Goal: Task Accomplishment & Management: Use online tool/utility

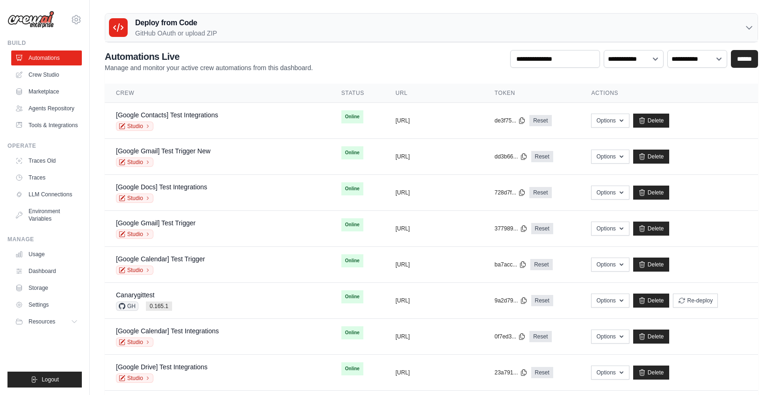
click at [239, 22] on div "Deploy from Code GitHub OAuth or upload ZIP" at bounding box center [431, 28] width 652 height 29
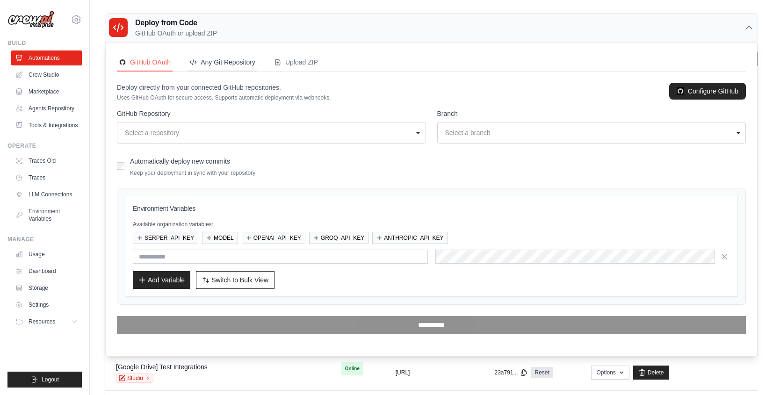
click at [240, 63] on div "Any Git Repository" at bounding box center [222, 62] width 66 height 9
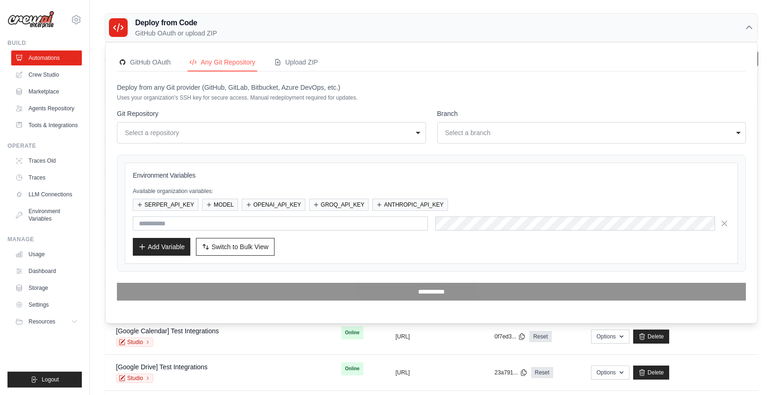
click at [191, 22] on h3 "Deploy from Code" at bounding box center [176, 22] width 82 height 11
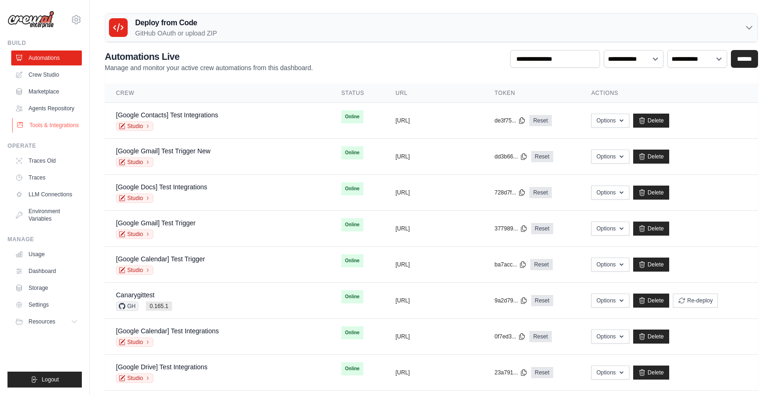
click at [52, 130] on link "Tools & Integrations" at bounding box center [47, 125] width 71 height 15
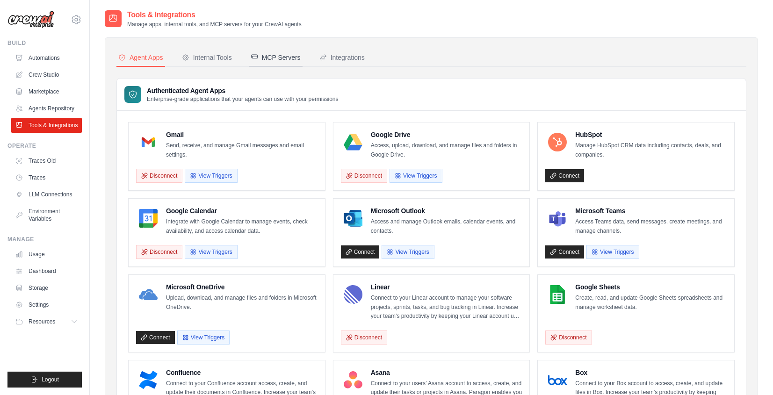
click at [291, 55] on div "MCP Servers" at bounding box center [276, 57] width 50 height 9
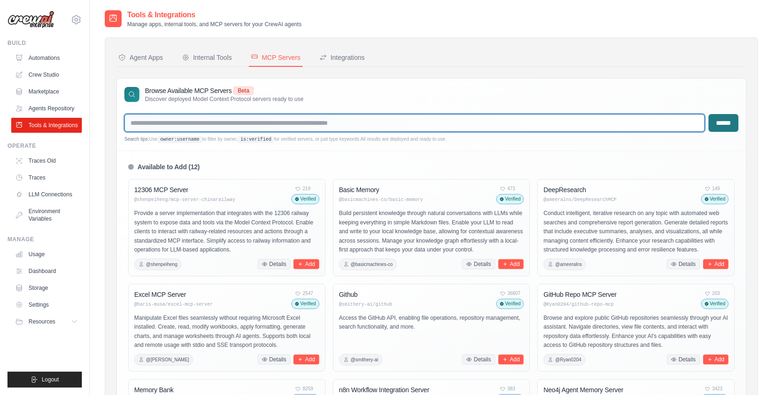
click at [357, 120] on input "text" at bounding box center [414, 123] width 580 height 18
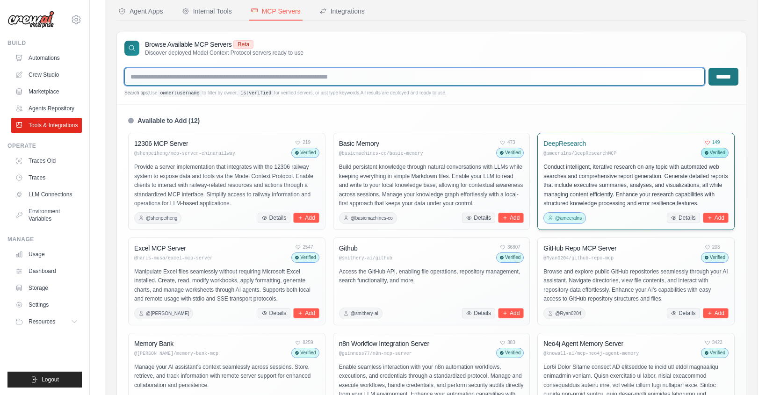
scroll to position [79, 0]
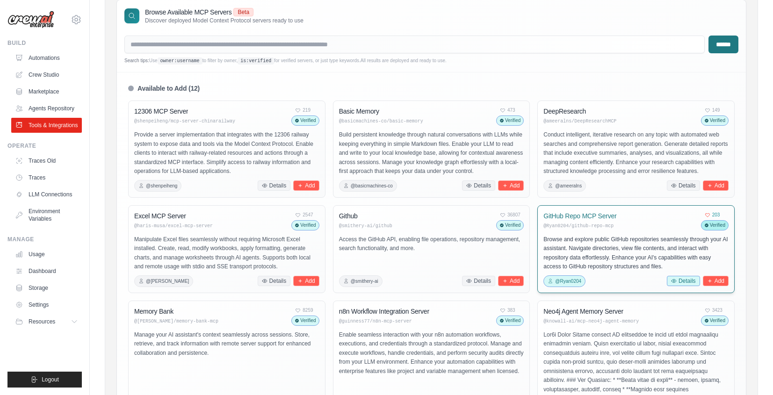
click at [689, 278] on button "Details" at bounding box center [683, 281] width 33 height 10
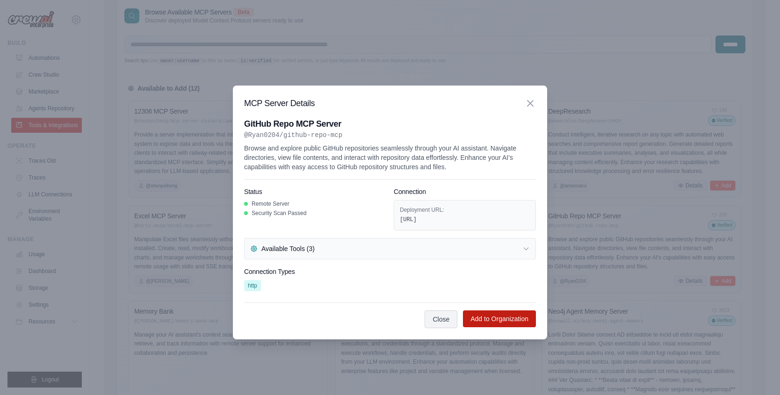
click at [503, 317] on button "Add to Organization" at bounding box center [499, 318] width 73 height 17
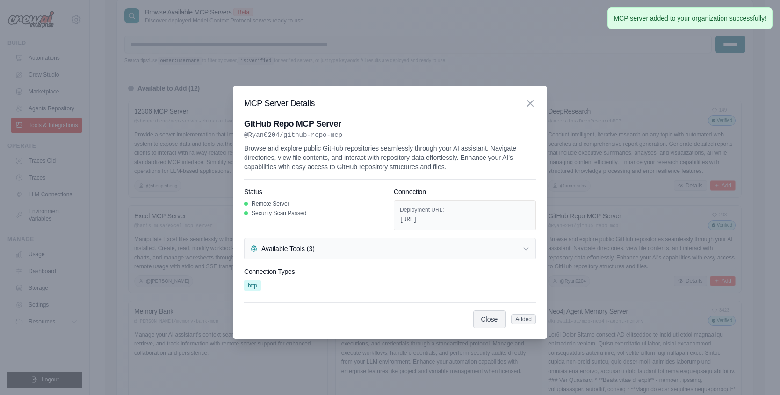
click at [626, 162] on div at bounding box center [390, 197] width 780 height 395
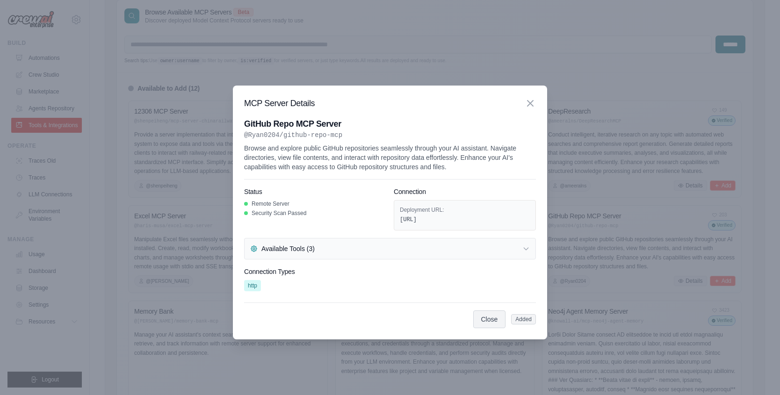
click at [126, 82] on div at bounding box center [390, 197] width 780 height 395
drag, startPoint x: 157, startPoint y: 106, endPoint x: 162, endPoint y: 106, distance: 5.1
click at [157, 106] on div at bounding box center [390, 197] width 780 height 395
click at [501, 319] on button "Close" at bounding box center [489, 319] width 33 height 18
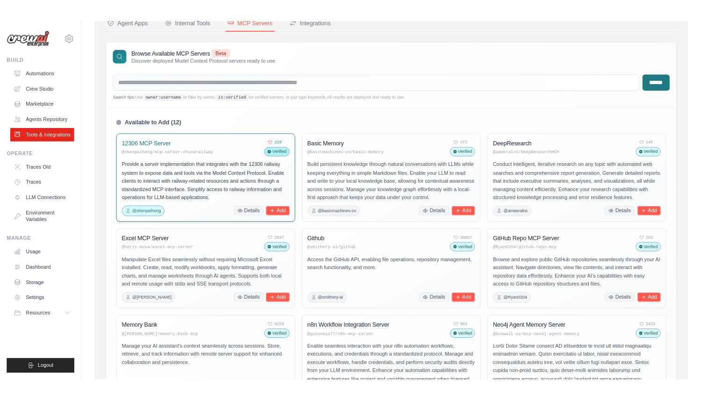
scroll to position [0, 0]
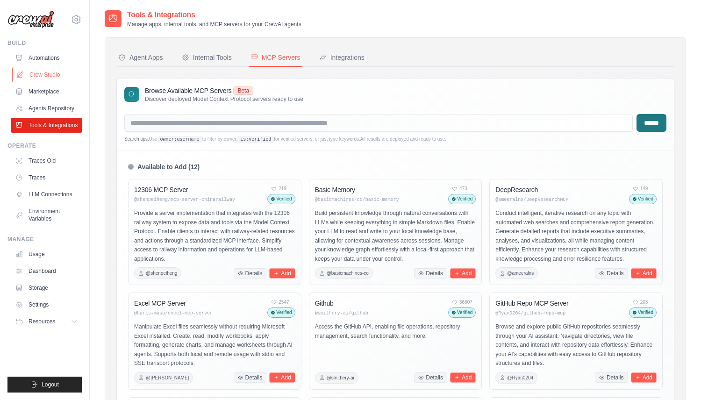
click at [40, 77] on link "Crew Studio" at bounding box center [47, 74] width 71 height 15
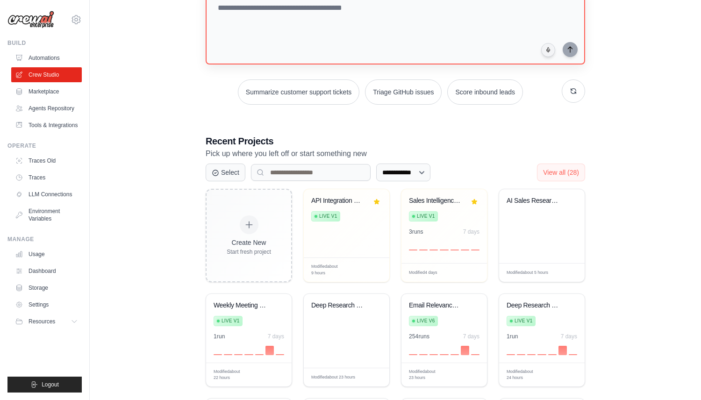
scroll to position [71, 0]
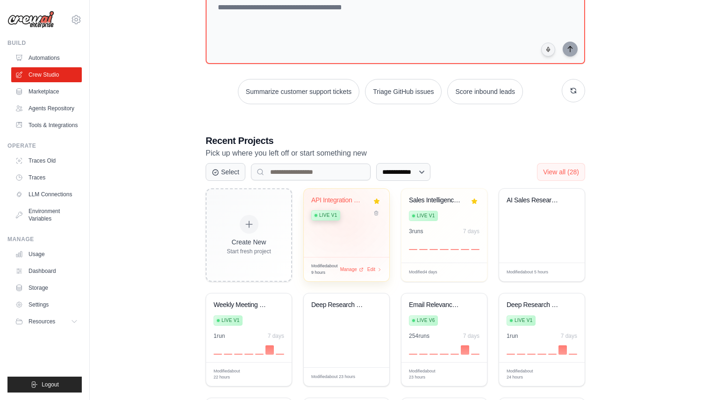
click at [351, 223] on div "API Integration Configuration Gener... Live v1" at bounding box center [347, 223] width 86 height 68
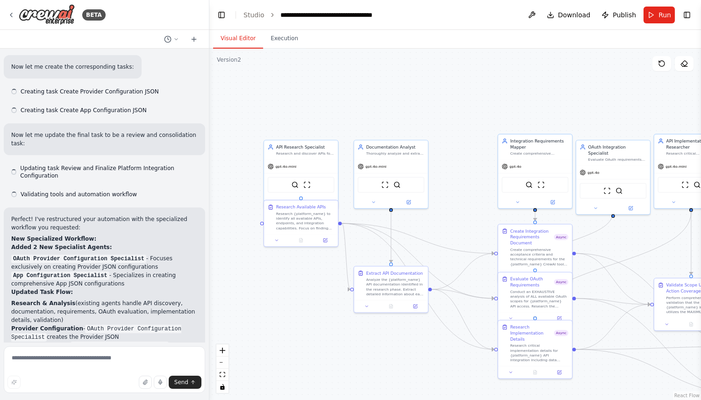
scroll to position [5256, 0]
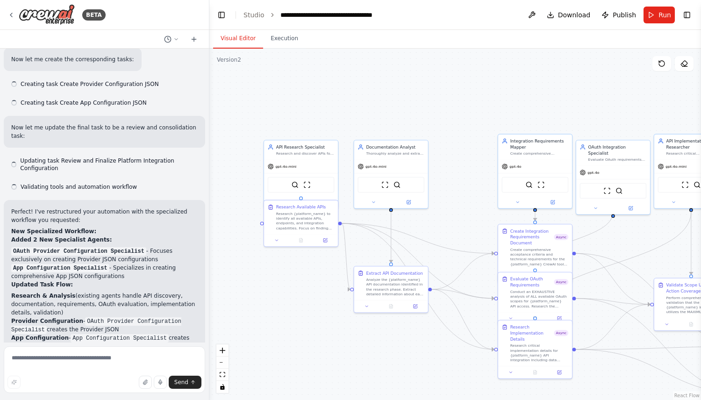
drag, startPoint x: 445, startPoint y: 220, endPoint x: 404, endPoint y: 155, distance: 76.4
click at [404, 156] on div ".deletable-edge-delete-btn { width: 20px; height: 20px; border: 0px solid #ffff…" at bounding box center [455, 225] width 492 height 352
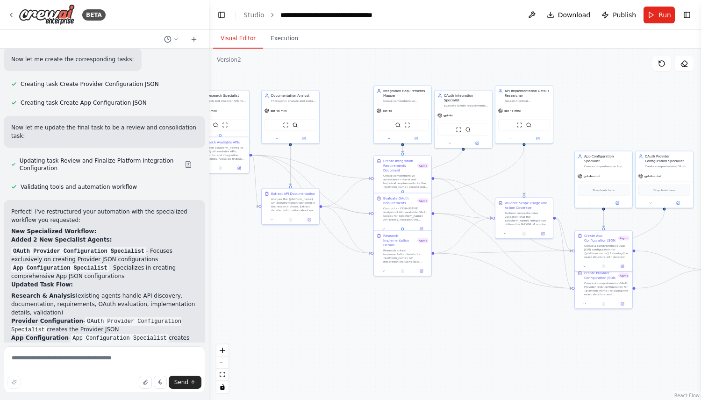
drag, startPoint x: 488, startPoint y: 343, endPoint x: 415, endPoint y: 339, distance: 72.6
click at [415, 339] on div ".deletable-edge-delete-btn { width: 20px; height: 20px; border: 0px solid #ffff…" at bounding box center [455, 225] width 492 height 352
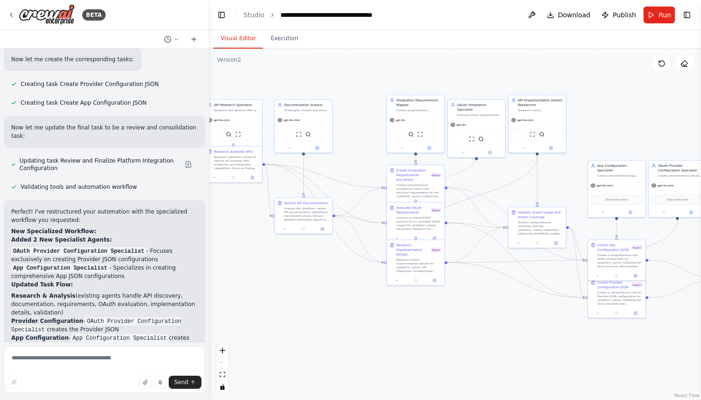
drag, startPoint x: 431, startPoint y: 361, endPoint x: 440, endPoint y: 368, distance: 11.9
click at [438, 368] on div ".deletable-edge-delete-btn { width: 20px; height: 20px; border: 0px solid #ffff…" at bounding box center [455, 225] width 492 height 352
click at [218, 13] on button "Toggle Left Sidebar" at bounding box center [221, 14] width 13 height 13
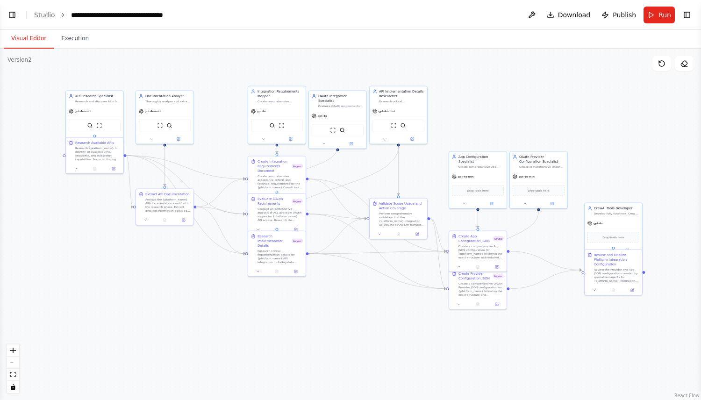
drag, startPoint x: 461, startPoint y: 137, endPoint x: 530, endPoint y: 127, distance: 70.4
click at [530, 127] on div ".deletable-edge-delete-btn { width: 20px; height: 20px; border: 0px solid #ffff…" at bounding box center [350, 225] width 701 height 352
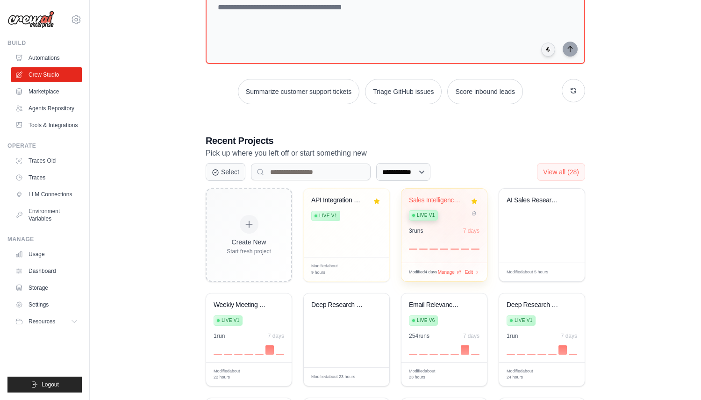
click at [462, 216] on div "Live v1" at bounding box center [437, 215] width 57 height 13
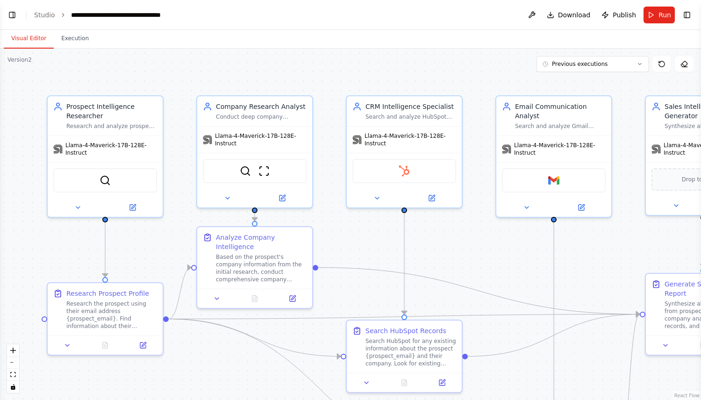
scroll to position [681, 0]
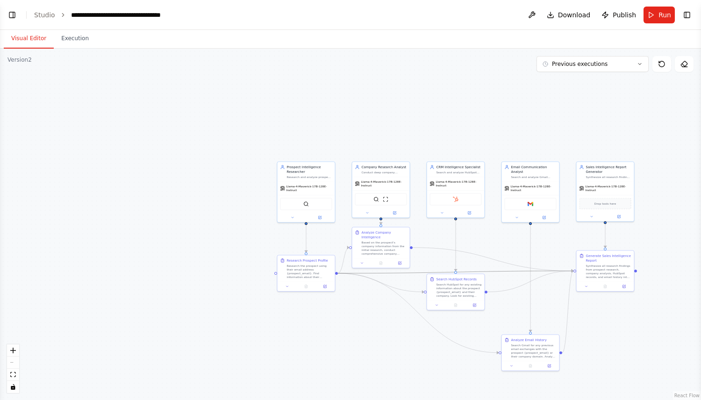
drag, startPoint x: 530, startPoint y: 271, endPoint x: 492, endPoint y: 255, distance: 41.3
click at [492, 255] on div ".deletable-edge-delete-btn { width: 20px; height: 20px; border: 0px solid #ffff…" at bounding box center [350, 225] width 701 height 352
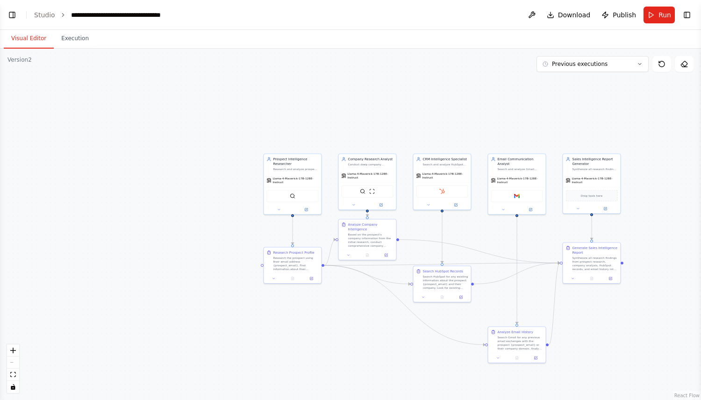
drag, startPoint x: 494, startPoint y: 255, endPoint x: 464, endPoint y: 239, distance: 33.7
click at [464, 239] on div ".deletable-edge-delete-btn { width: 20px; height: 20px; border: 0px solid #ffff…" at bounding box center [350, 225] width 701 height 352
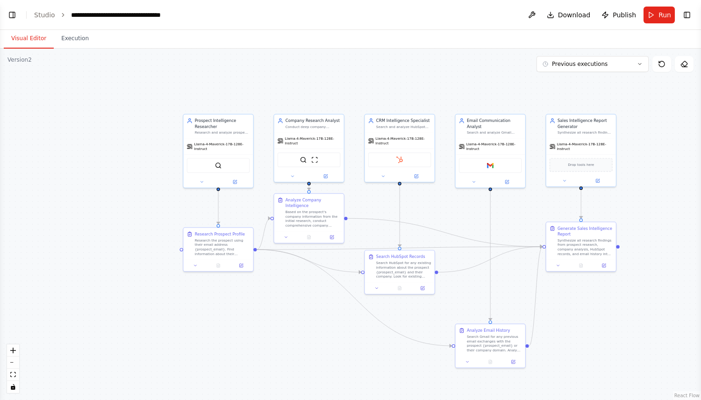
drag, startPoint x: 444, startPoint y: 216, endPoint x: 420, endPoint y: 199, distance: 29.1
click at [420, 199] on div ".deletable-edge-delete-btn { width: 20px; height: 20px; border: 0px solid #ffff…" at bounding box center [350, 225] width 701 height 352
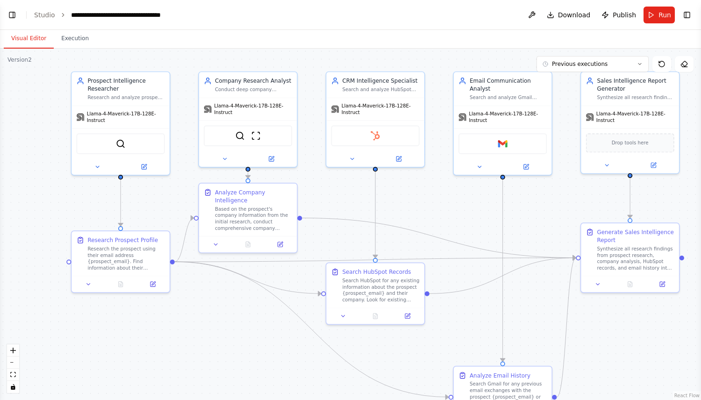
click at [454, 205] on div ".deletable-edge-delete-btn { width: 20px; height: 20px; border: 0px solid #ffff…" at bounding box center [350, 225] width 701 height 352
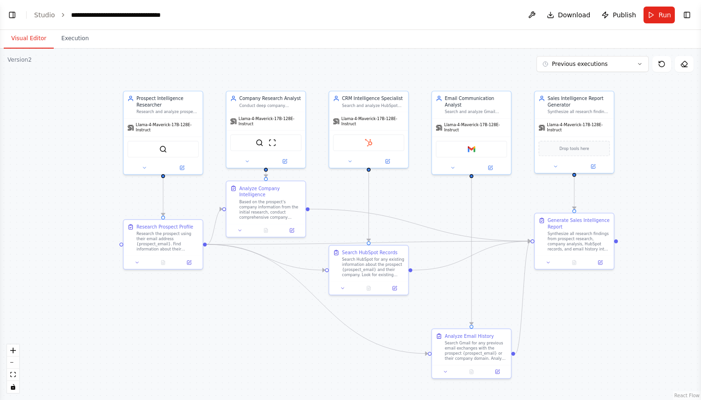
drag, startPoint x: 451, startPoint y: 199, endPoint x: 428, endPoint y: 191, distance: 24.3
click at [428, 191] on div ".deletable-edge-delete-btn { width: 20px; height: 20px; border: 0px solid #ffff…" at bounding box center [350, 225] width 701 height 352
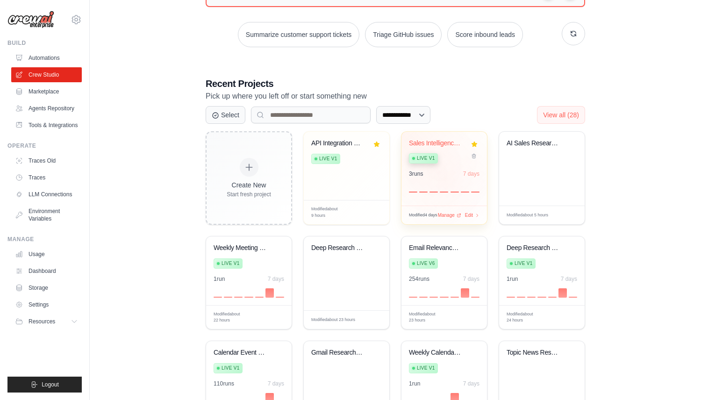
scroll to position [160, 0]
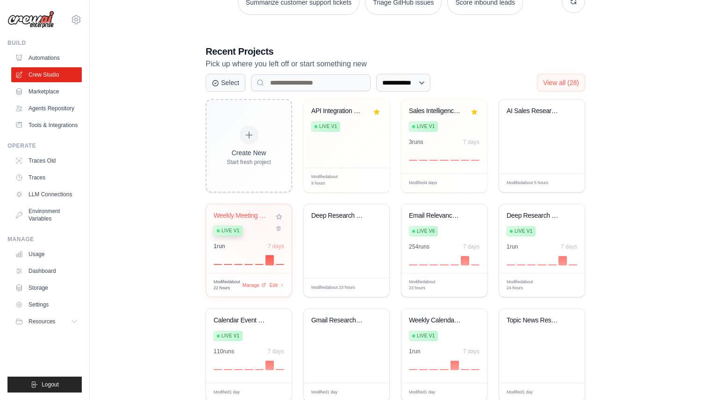
click at [262, 224] on div "Live v1" at bounding box center [242, 230] width 57 height 13
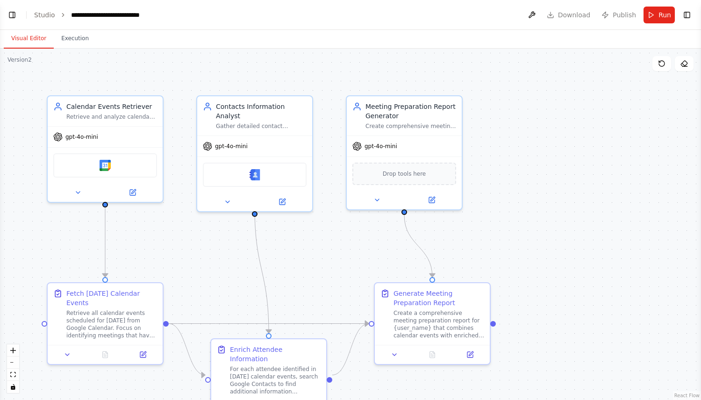
scroll to position [919, 0]
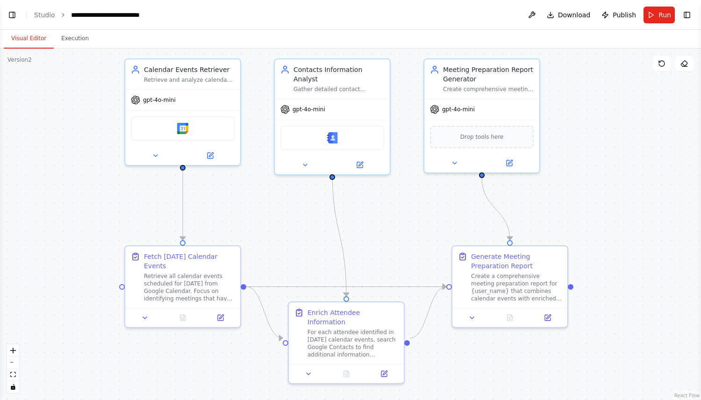
drag, startPoint x: 253, startPoint y: 259, endPoint x: 338, endPoint y: 221, distance: 93.0
click at [338, 221] on div ".deletable-edge-delete-btn { width: 20px; height: 20px; border: 0px solid #ffff…" at bounding box center [350, 225] width 701 height 352
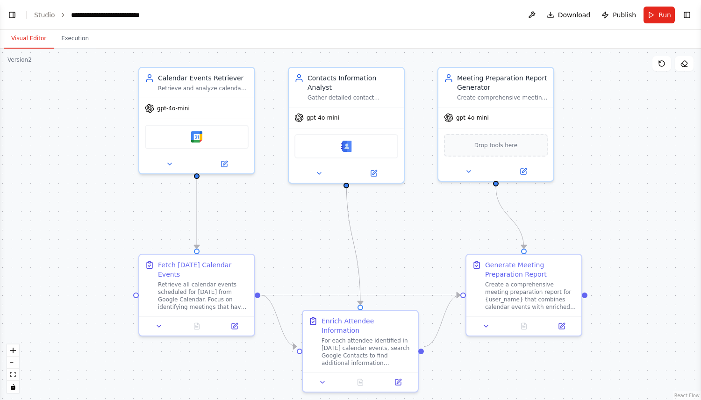
drag, startPoint x: 324, startPoint y: 221, endPoint x: 331, endPoint y: 230, distance: 11.0
click at [331, 230] on div ".deletable-edge-delete-btn { width: 20px; height: 20px; border: 0px solid #ffff…" at bounding box center [350, 225] width 701 height 352
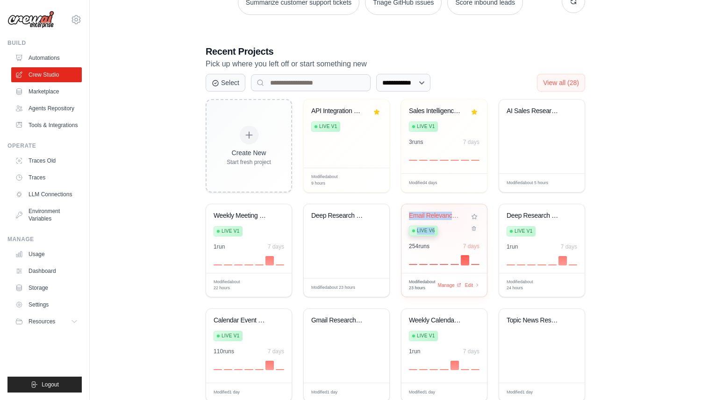
drag, startPoint x: 450, startPoint y: 233, endPoint x: 447, endPoint y: 209, distance: 24.5
click at [447, 209] on div "Email Relevance & Reply Automation Live v6 254 run s 7 days" at bounding box center [445, 238] width 86 height 69
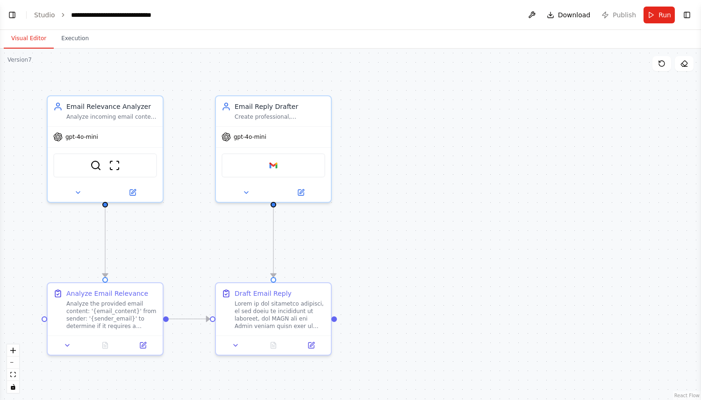
scroll to position [3033, 0]
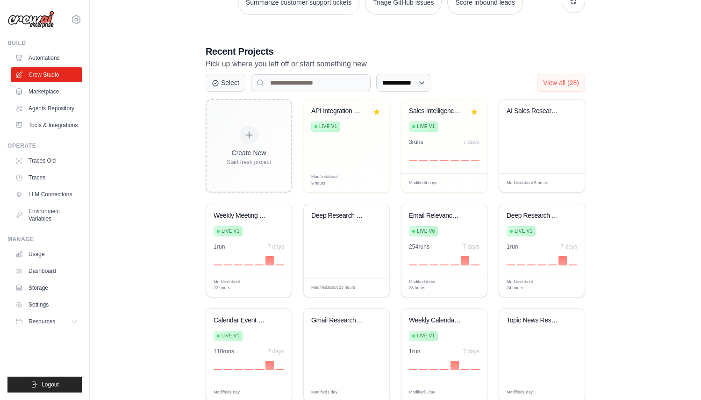
drag, startPoint x: 621, startPoint y: 192, endPoint x: 621, endPoint y: 180, distance: 11.7
click at [621, 183] on div "**********" at bounding box center [396, 133] width 582 height 568
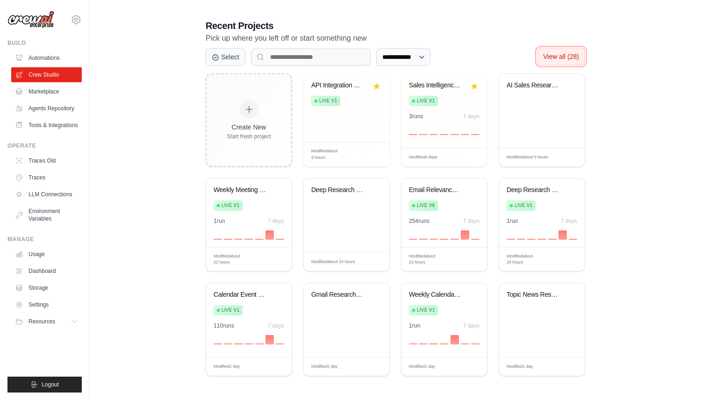
click at [565, 57] on span "View all (28)" at bounding box center [561, 56] width 36 height 7
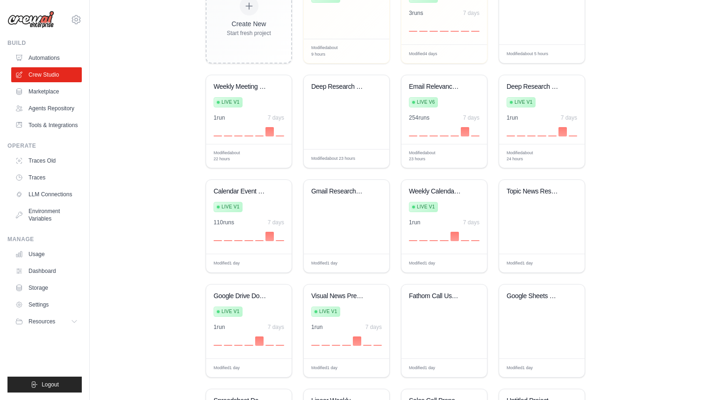
scroll to position [226, 0]
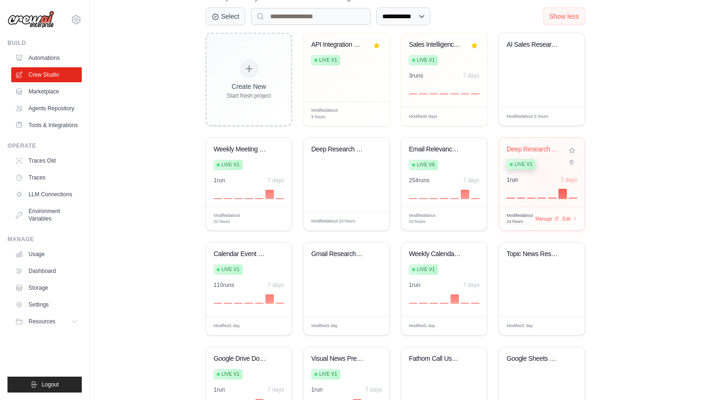
click at [546, 175] on div "Deep Research & Google Docs Analyze... Live v1 1 run 7 days" at bounding box center [542, 172] width 86 height 69
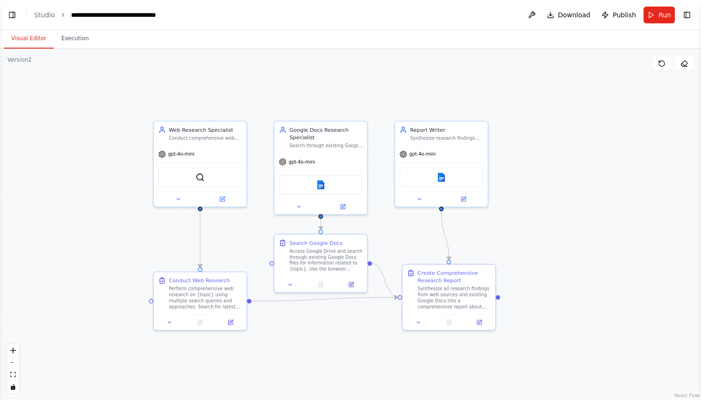
scroll to position [2803, 0]
drag, startPoint x: 461, startPoint y: 227, endPoint x: 487, endPoint y: 227, distance: 26.2
click at [487, 227] on div ".deletable-edge-delete-btn { width: 20px; height: 20px; border: 0px solid #ffff…" at bounding box center [350, 225] width 701 height 352
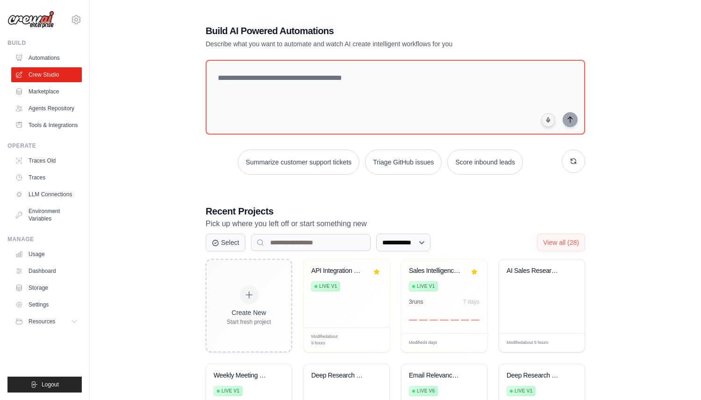
scroll to position [186, 0]
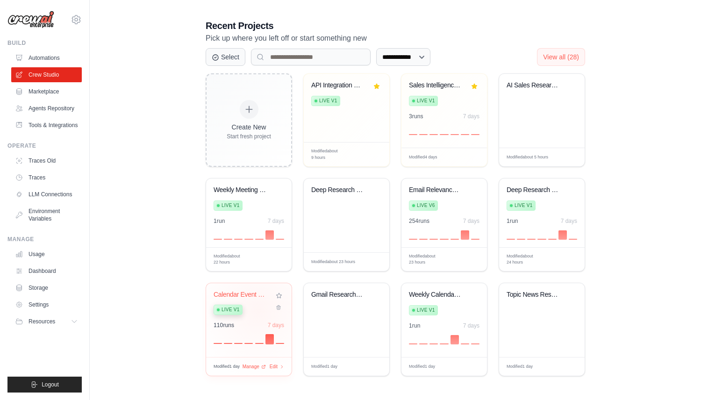
click at [258, 310] on div "Live v1" at bounding box center [242, 309] width 57 height 13
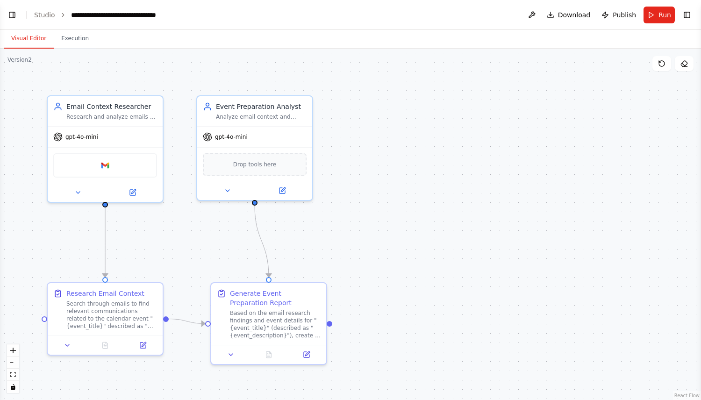
scroll to position [809, 0]
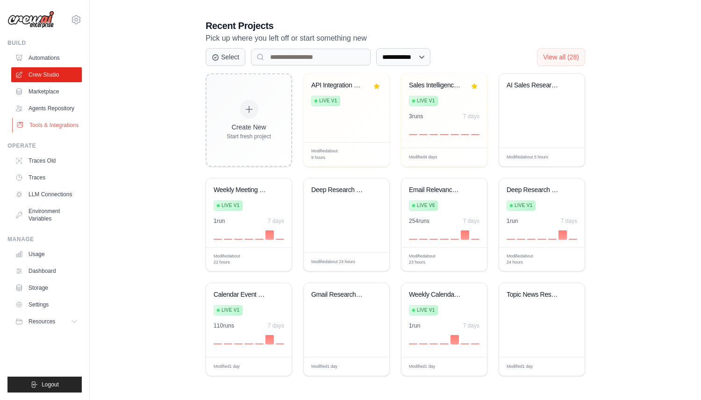
click at [44, 118] on link "Tools & Integrations" at bounding box center [47, 125] width 71 height 15
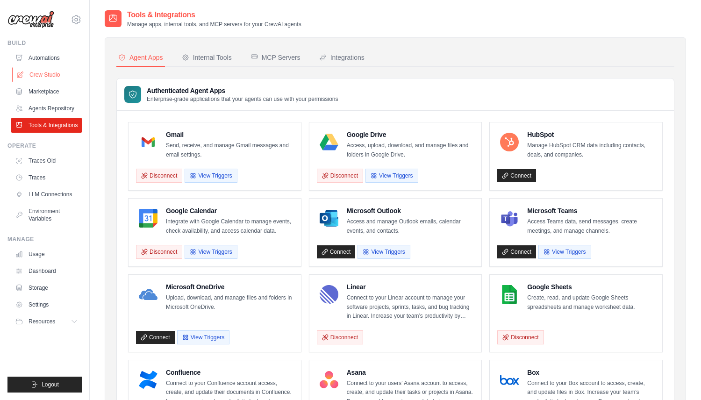
click at [68, 76] on link "Crew Studio" at bounding box center [47, 74] width 71 height 15
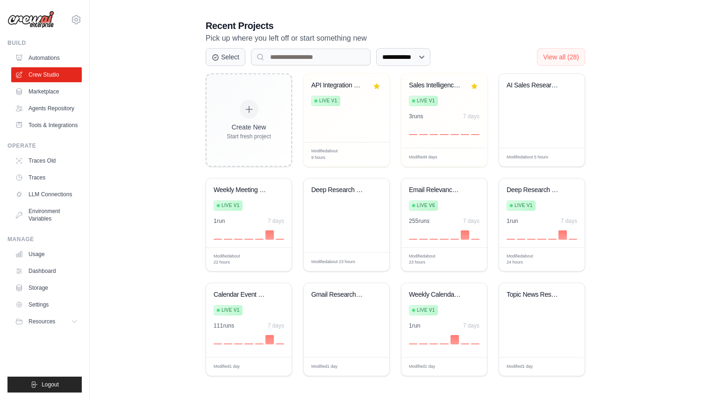
scroll to position [186, 0]
click at [568, 56] on span "View all (28)" at bounding box center [561, 56] width 36 height 7
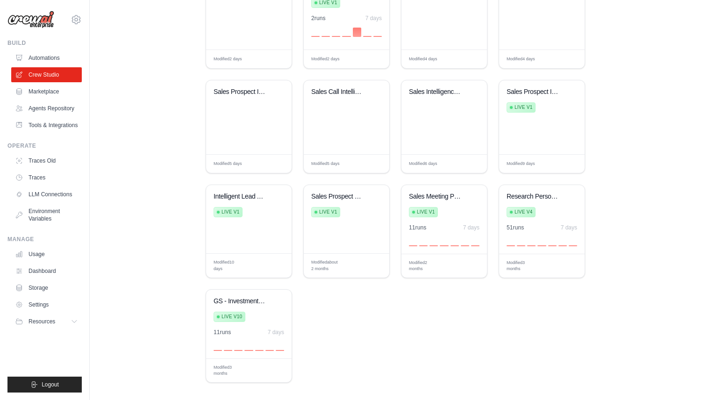
scroll to position [709, 0]
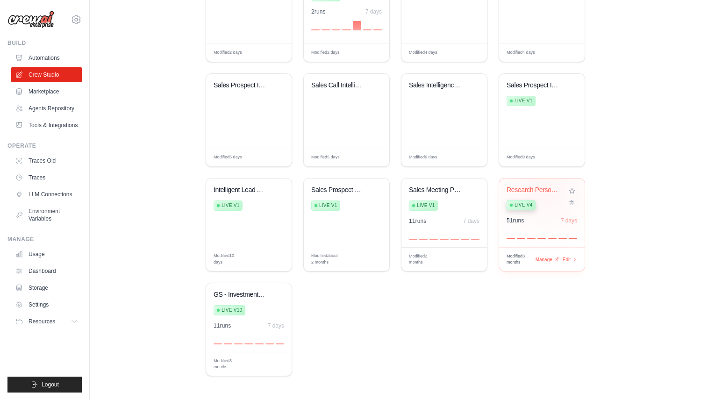
click at [546, 186] on div "Research Person Before Meeting" at bounding box center [535, 190] width 57 height 8
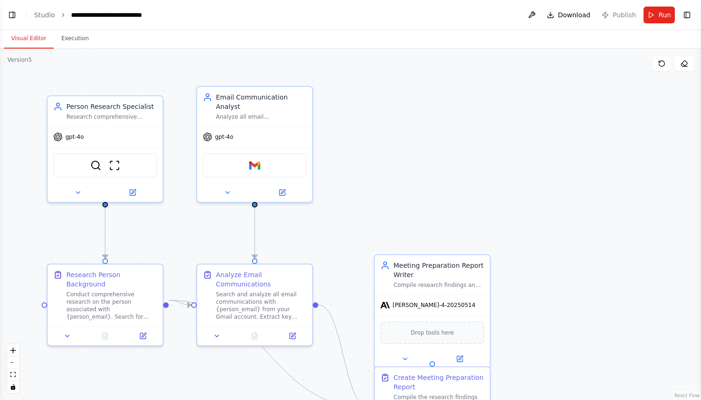
scroll to position [579, 0]
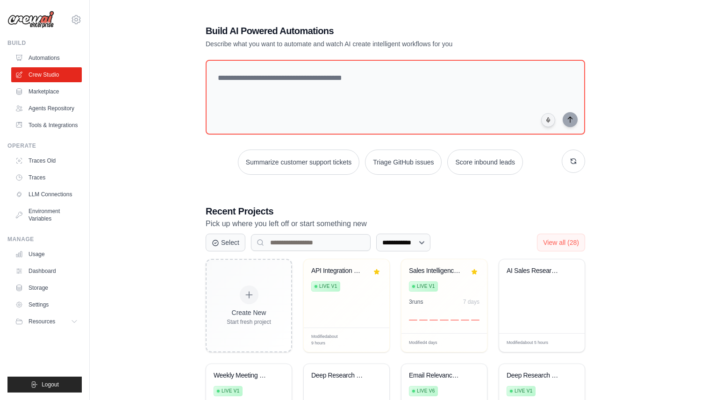
scroll to position [186, 0]
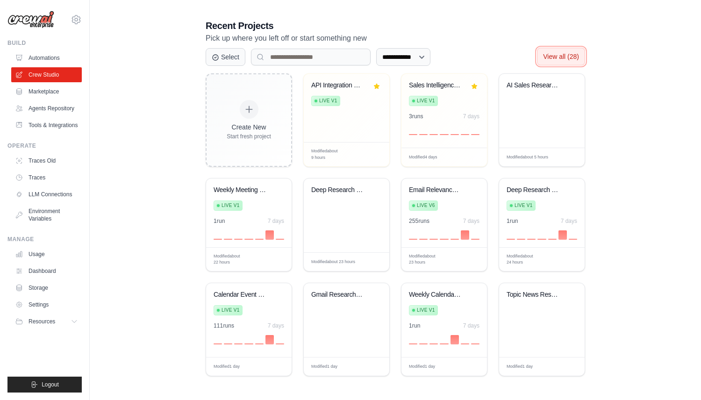
click at [558, 48] on button "View all (28)" at bounding box center [561, 57] width 48 height 18
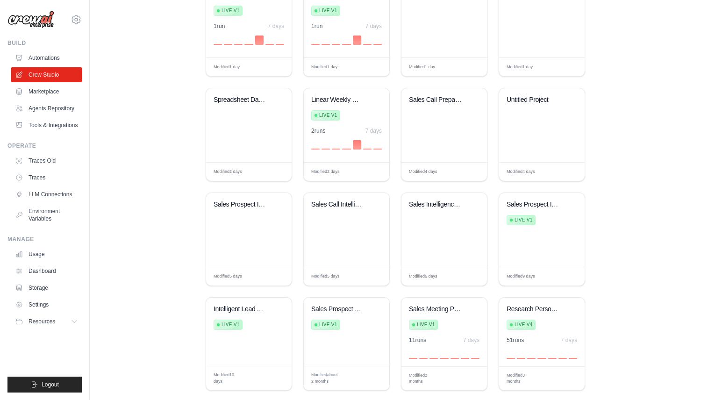
scroll to position [709, 0]
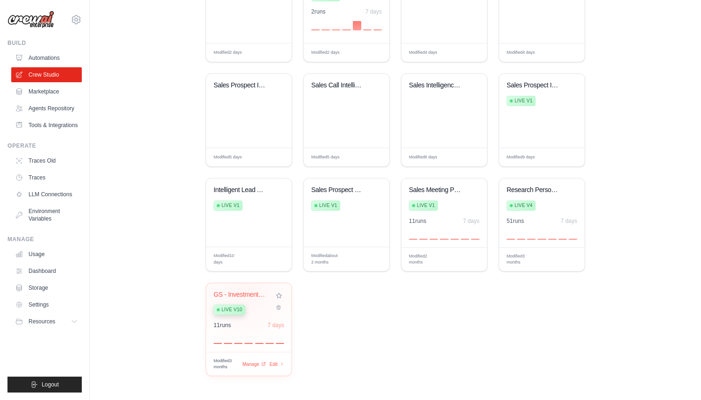
click at [245, 291] on div "GS - Investment Opp Research" at bounding box center [242, 295] width 57 height 8
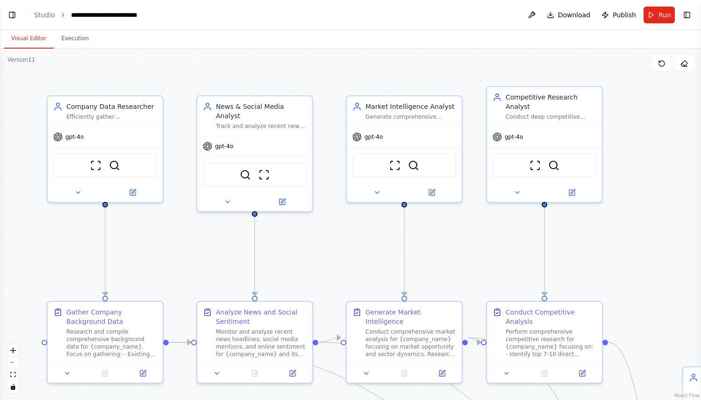
scroll to position [3556, 0]
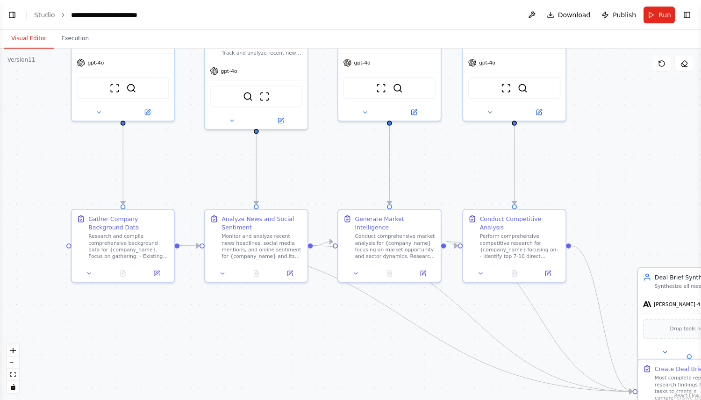
drag, startPoint x: 320, startPoint y: 284, endPoint x: 322, endPoint y: 185, distance: 98.7
click at [322, 185] on div ".deletable-edge-delete-btn { width: 20px; height: 20px; border: 0px solid #ffff…" at bounding box center [350, 225] width 701 height 352
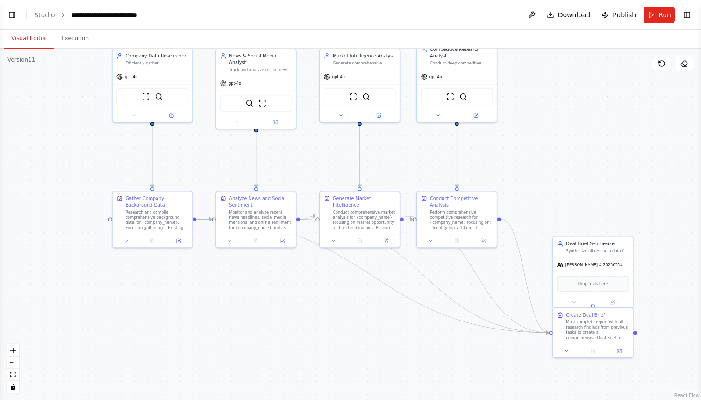
drag, startPoint x: 358, startPoint y: 282, endPoint x: 327, endPoint y: 281, distance: 30.4
click at [328, 279] on div ".deletable-edge-delete-btn { width: 20px; height: 20px; border: 0px solid #ffff…" at bounding box center [350, 225] width 701 height 352
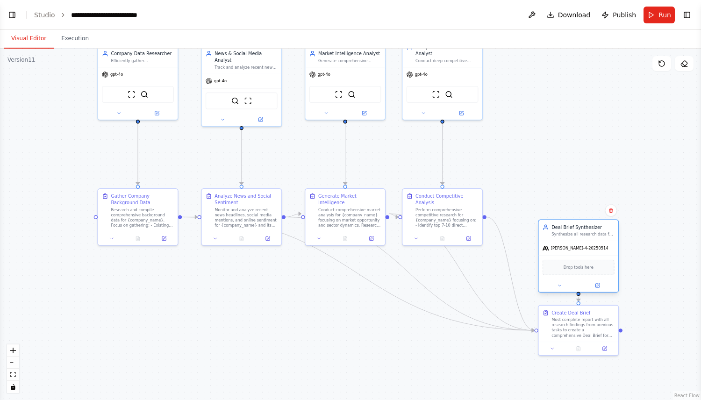
drag, startPoint x: 562, startPoint y: 247, endPoint x: 562, endPoint y: 234, distance: 13.1
click at [562, 234] on div "Synthesize all research data for {company_name} into a concise, actionable Deal…" at bounding box center [583, 234] width 63 height 5
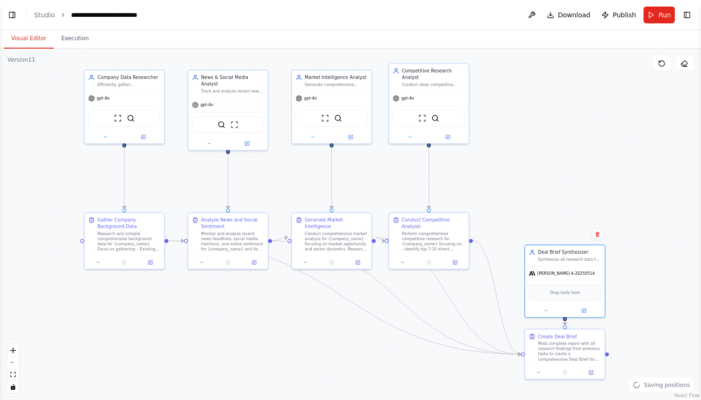
drag, startPoint x: 527, startPoint y: 179, endPoint x: 514, endPoint y: 193, distance: 19.5
click at [514, 193] on div ".deletable-edge-delete-btn { width: 20px; height: 20px; border: 0px solid #ffff…" at bounding box center [350, 225] width 701 height 352
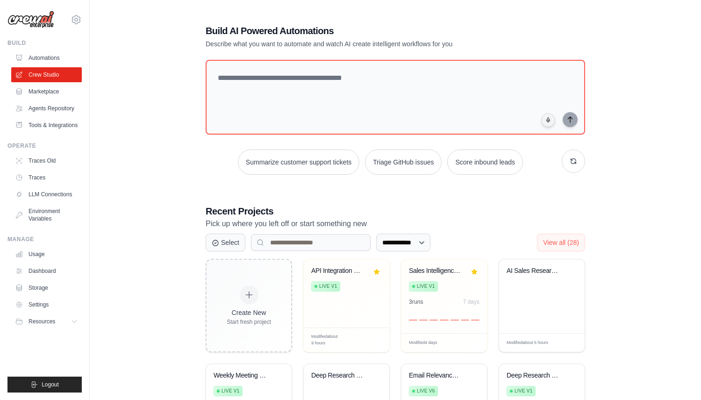
scroll to position [186, 0]
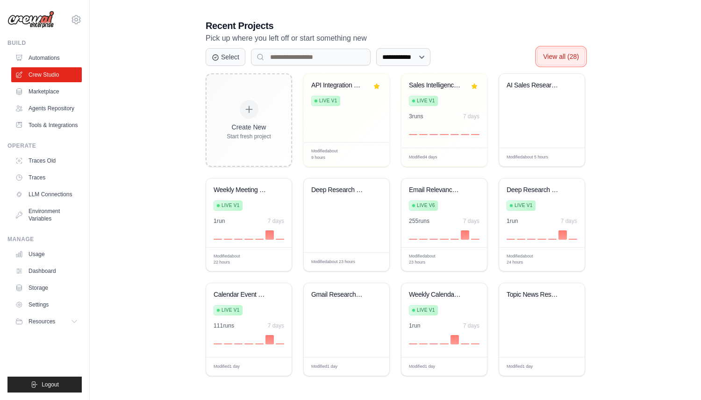
click at [571, 57] on span "View all (28)" at bounding box center [561, 56] width 36 height 7
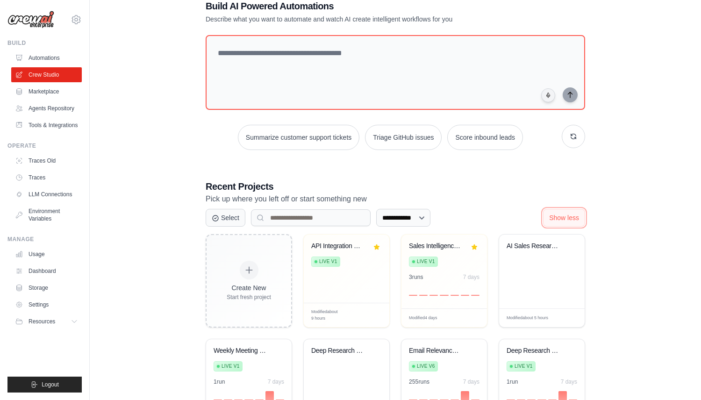
scroll to position [0, 0]
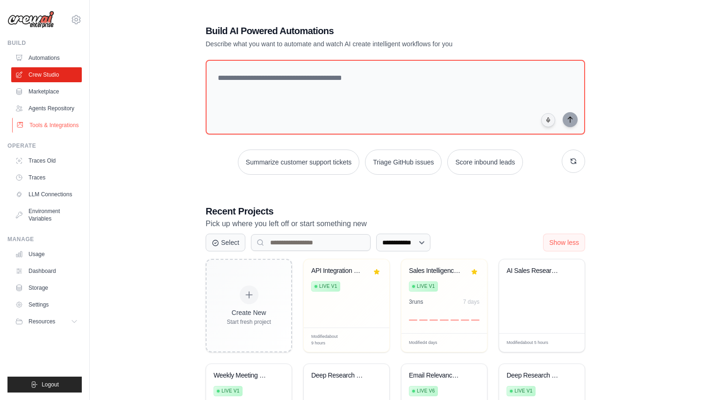
click at [65, 118] on link "Tools & Integrations" at bounding box center [47, 125] width 71 height 15
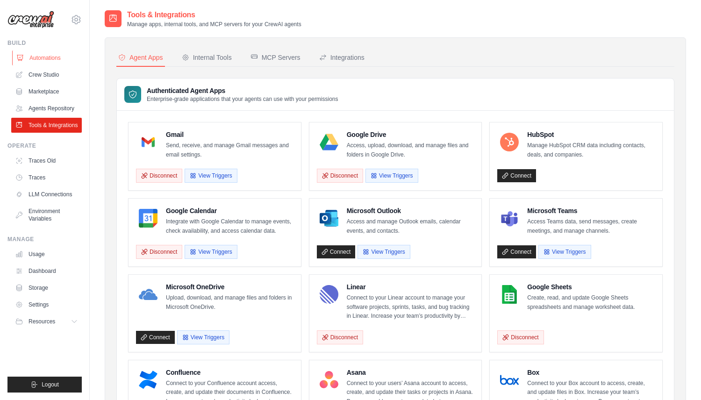
click at [43, 53] on link "Automations" at bounding box center [47, 58] width 71 height 15
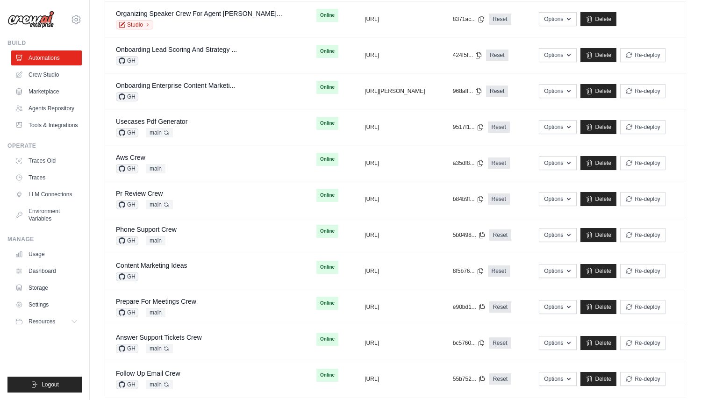
scroll to position [1739, 0]
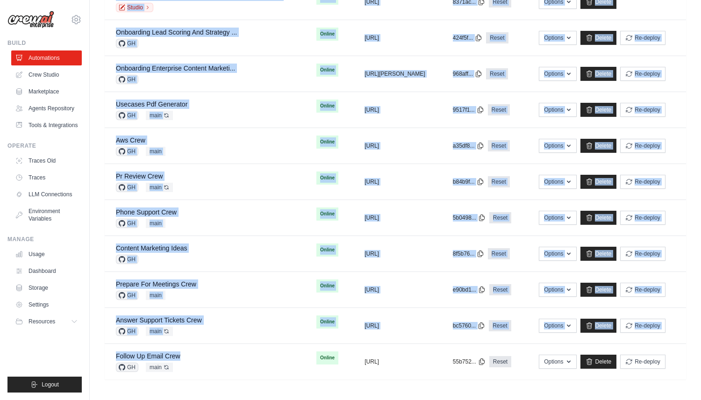
drag, startPoint x: 186, startPoint y: 354, endPoint x: 94, endPoint y: 324, distance: 96.4
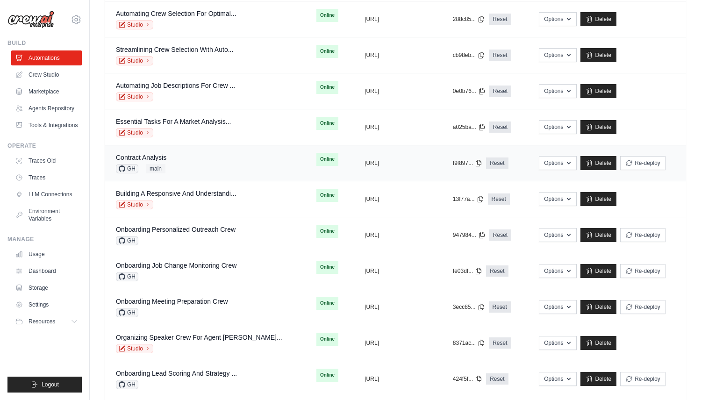
scroll to position [1374, 0]
